Goal: Information Seeking & Learning: Learn about a topic

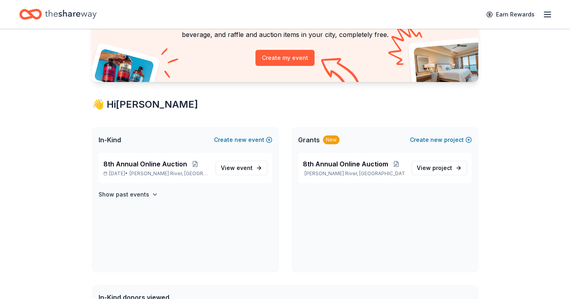
scroll to position [80, 0]
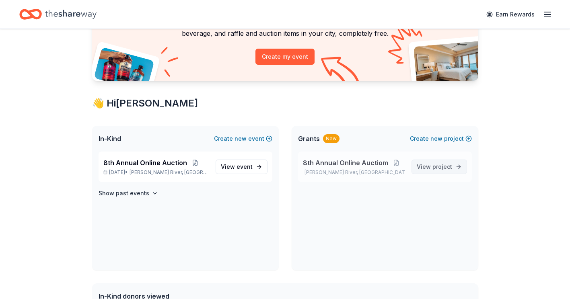
click at [439, 165] on span "project" at bounding box center [443, 166] width 20 height 7
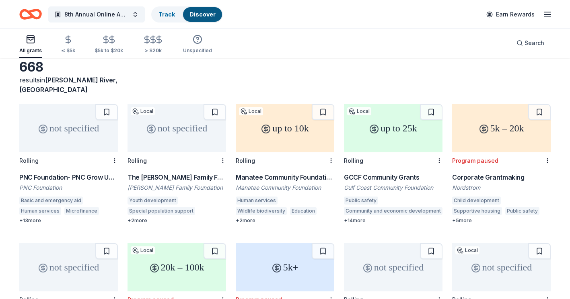
scroll to position [40, 0]
click at [164, 172] on div "The [PERSON_NAME] Family Foundation Grant" at bounding box center [177, 177] width 99 height 10
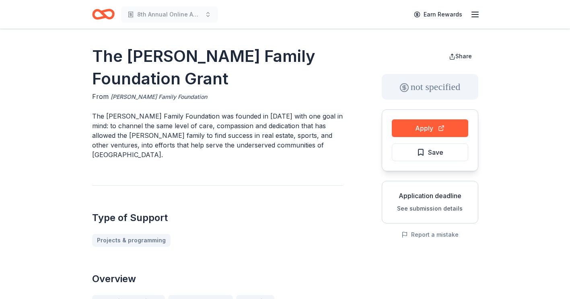
click at [157, 95] on link "[PERSON_NAME] Family Foundation" at bounding box center [159, 97] width 97 height 10
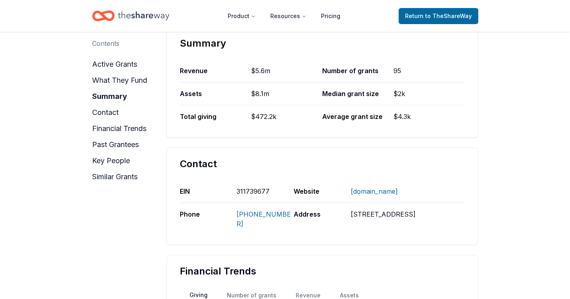
scroll to position [402, 0]
click at [251, 288] on button "Number of grants" at bounding box center [251, 295] width 69 height 14
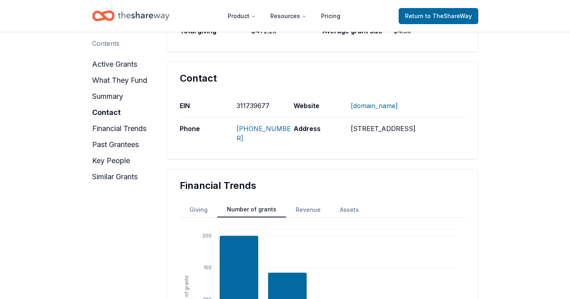
scroll to position [443, 0]
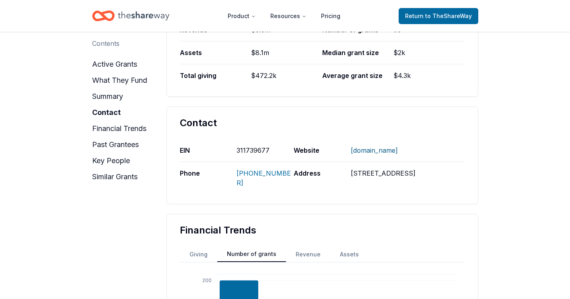
click at [398, 140] on link "[DOMAIN_NAME]" at bounding box center [374, 150] width 47 height 21
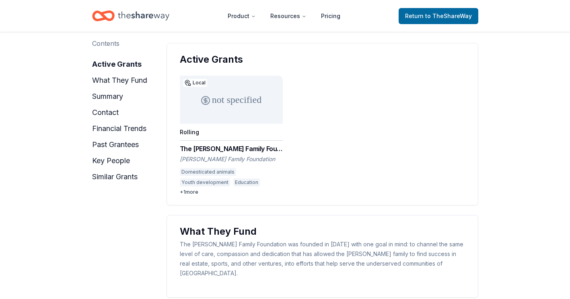
scroll to position [0, 0]
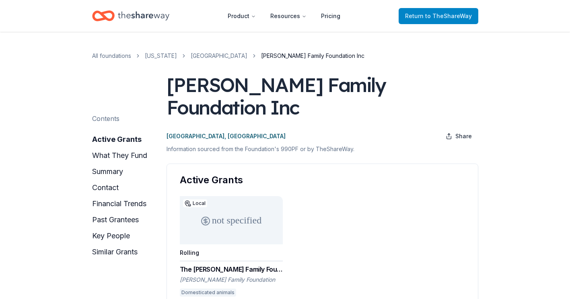
click at [420, 14] on span "Return to TheShareWay" at bounding box center [438, 16] width 67 height 10
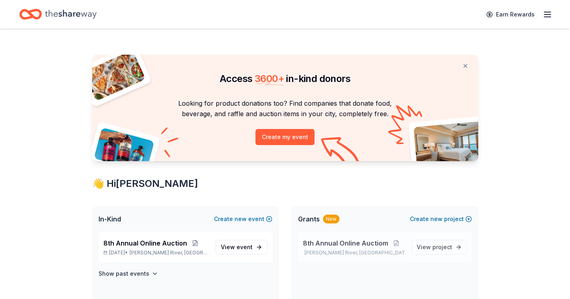
click at [317, 244] on span "8th Annual Online Auctiom" at bounding box center [345, 244] width 85 height 10
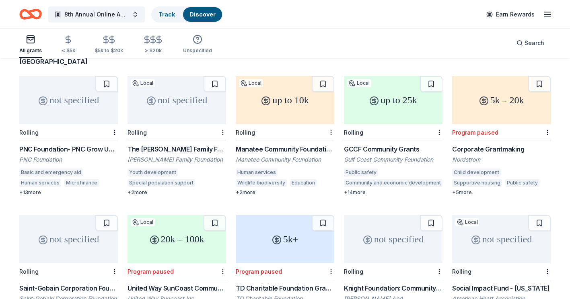
scroll to position [80, 0]
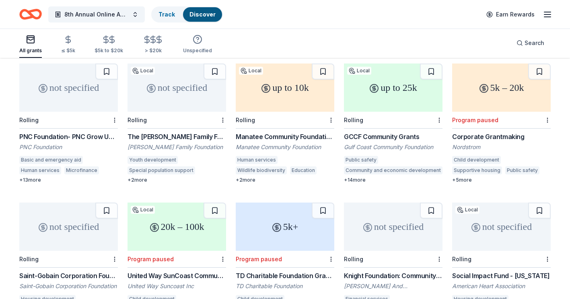
click at [73, 132] on div "PNC Foundation- PNC Grow Up Great" at bounding box center [68, 137] width 99 height 10
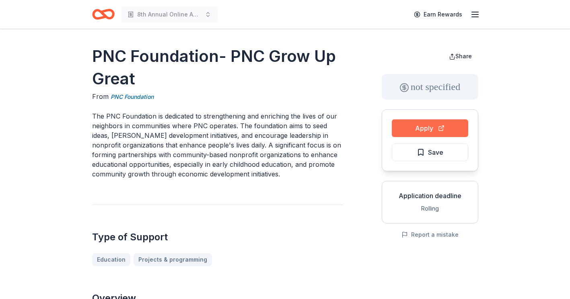
click at [435, 132] on button "Apply" at bounding box center [430, 129] width 76 height 18
